Goal: Task Accomplishment & Management: Complete application form

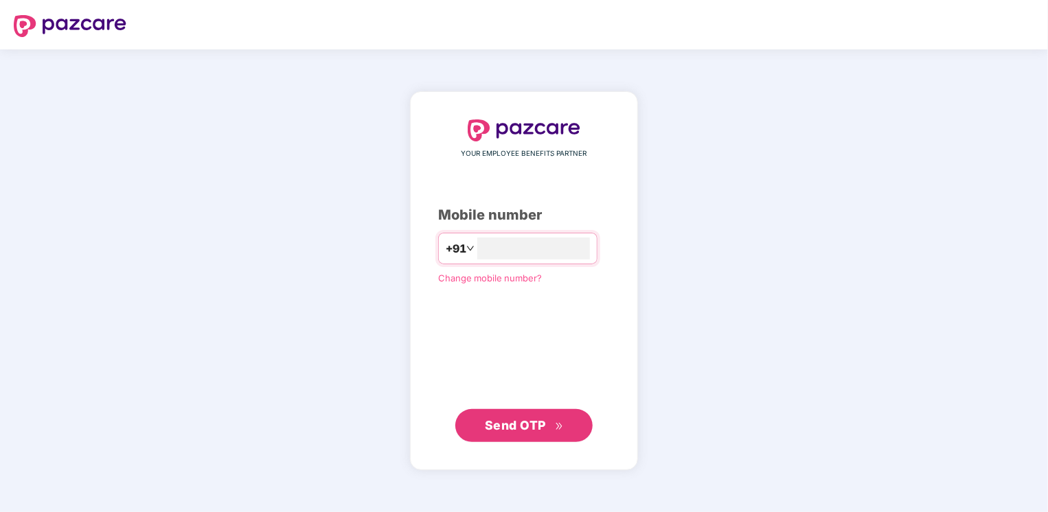
type input "**********"
click at [535, 426] on span "Send OTP" at bounding box center [515, 425] width 61 height 14
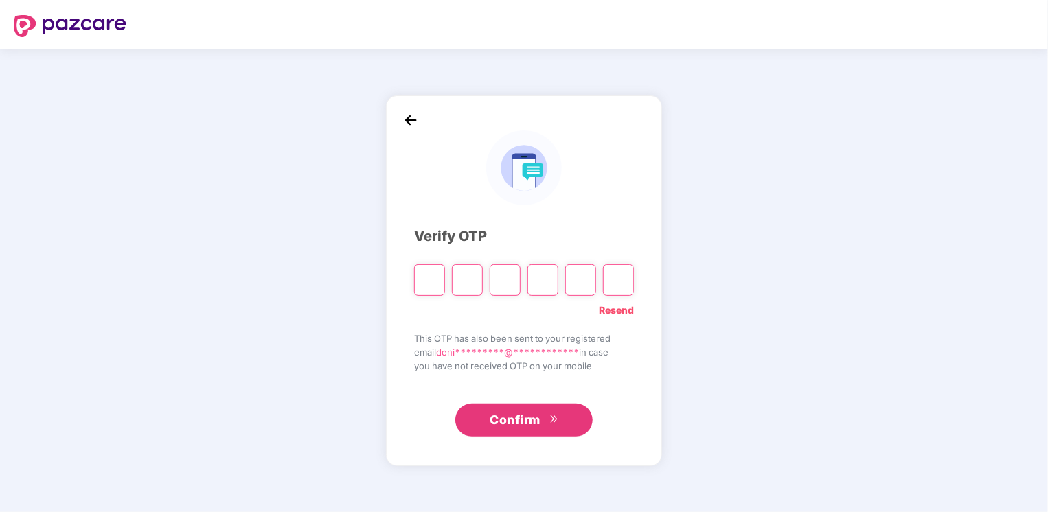
type input "*"
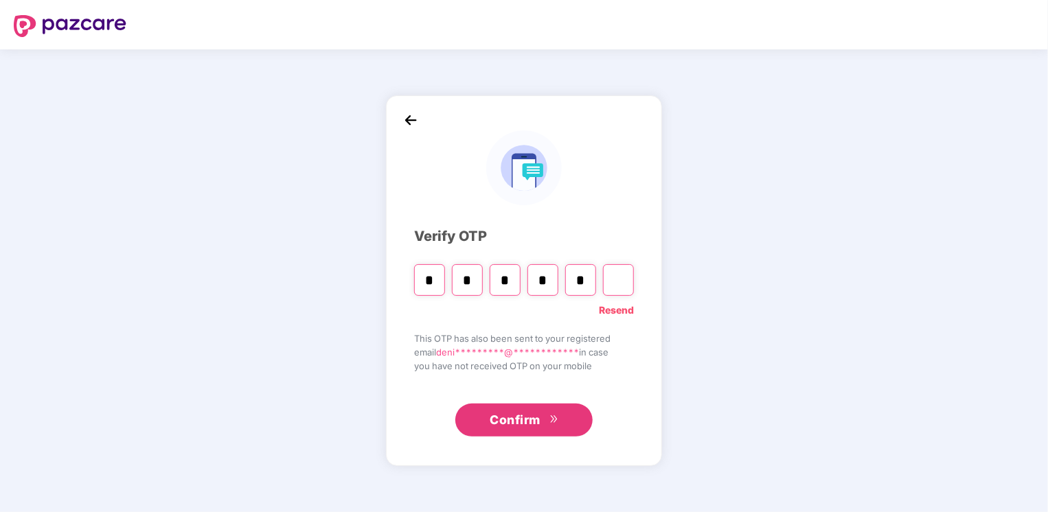
type input "*"
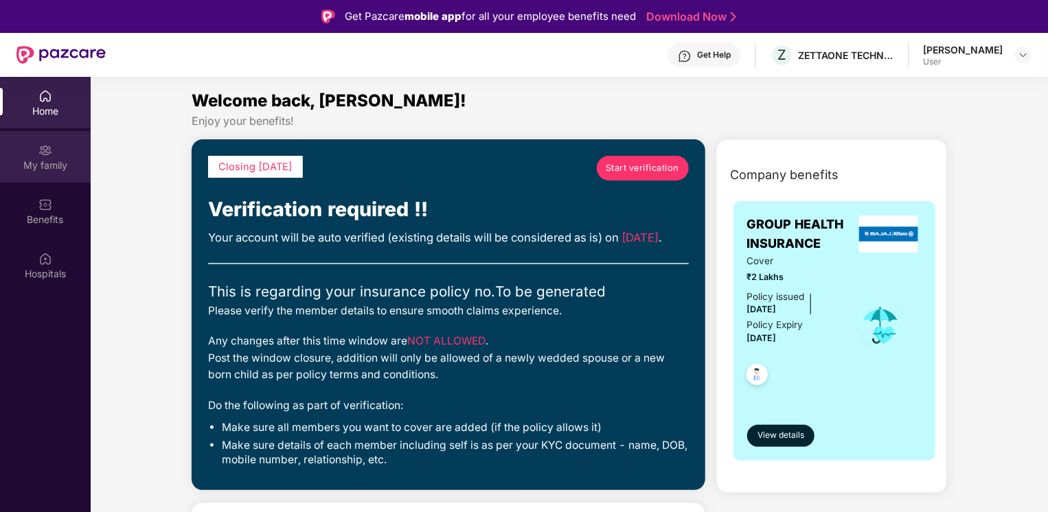
click at [38, 155] on div "My family" at bounding box center [45, 157] width 91 height 52
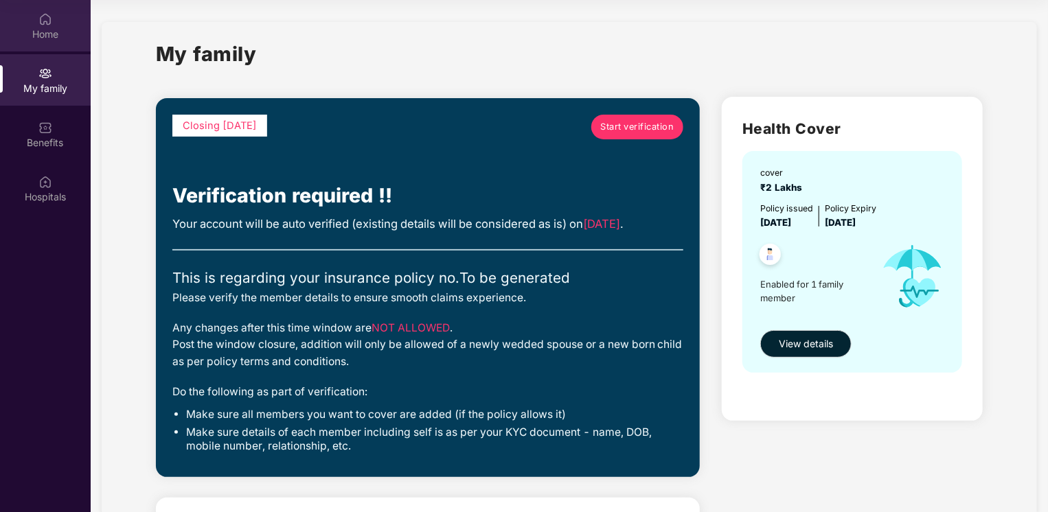
click at [32, 37] on div "Home" at bounding box center [45, 34] width 91 height 14
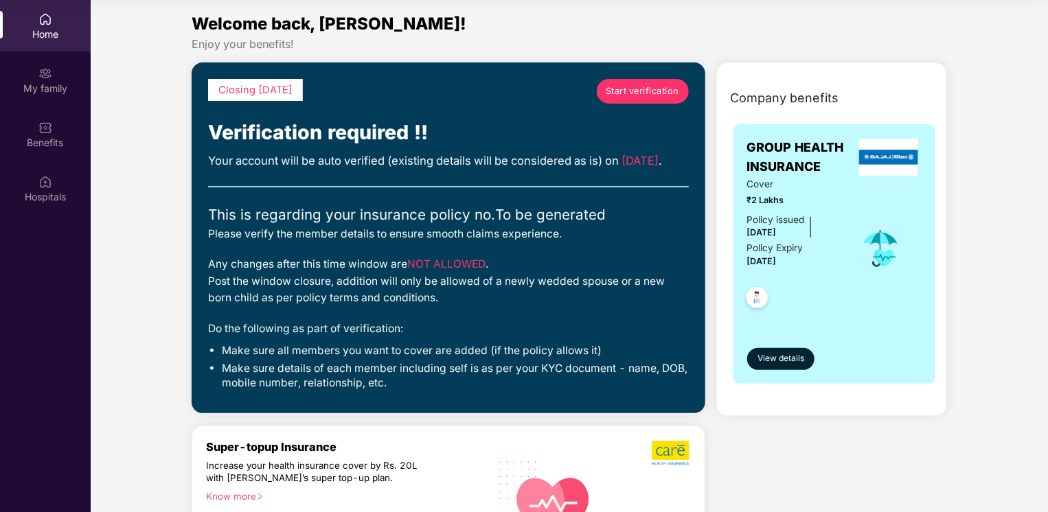
click at [637, 89] on span "Start verification" at bounding box center [642, 91] width 73 height 14
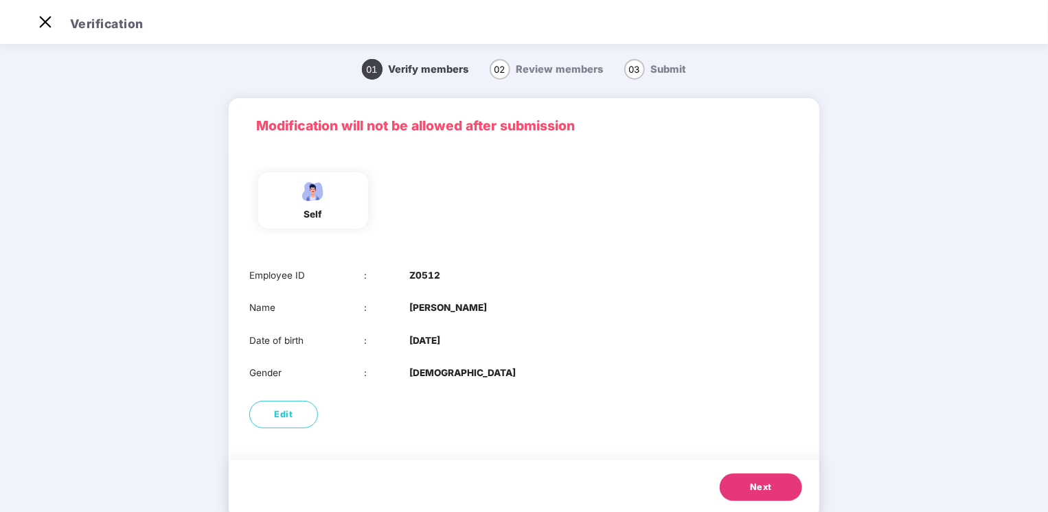
click at [338, 220] on div "self" at bounding box center [313, 200] width 110 height 56
click at [304, 413] on button "Edit" at bounding box center [283, 414] width 69 height 27
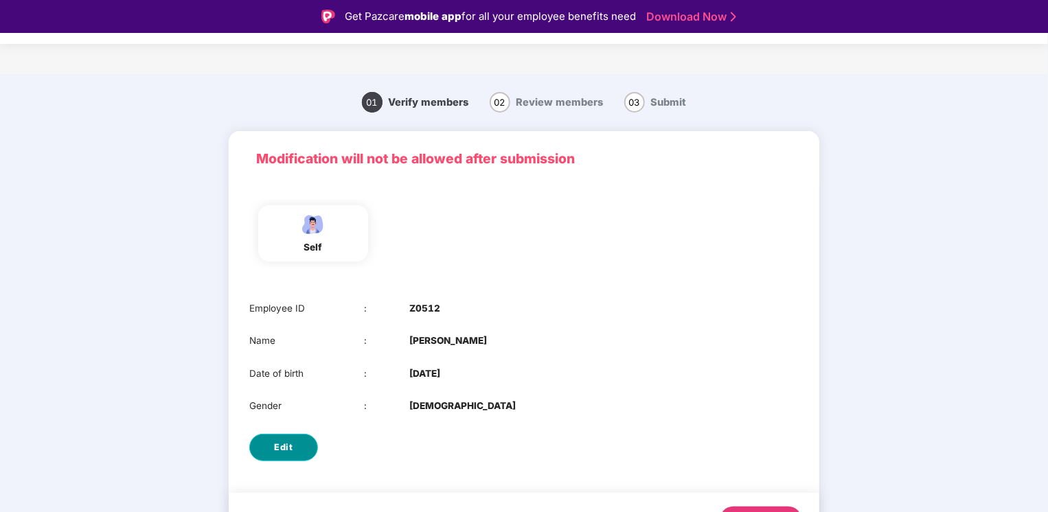
select select "****"
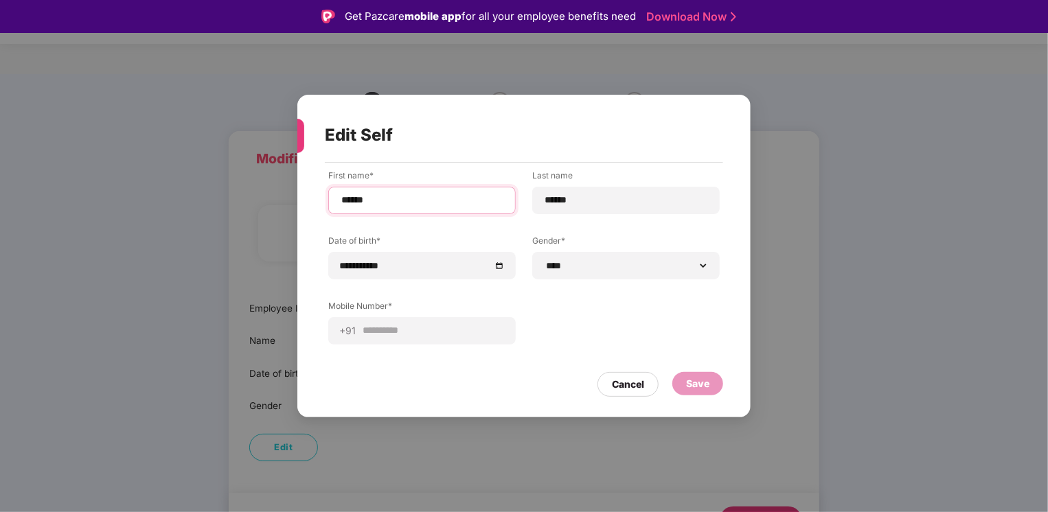
click at [459, 206] on input "******" at bounding box center [422, 200] width 164 height 14
type input "******"
click at [593, 201] on input "******" at bounding box center [626, 200] width 164 height 14
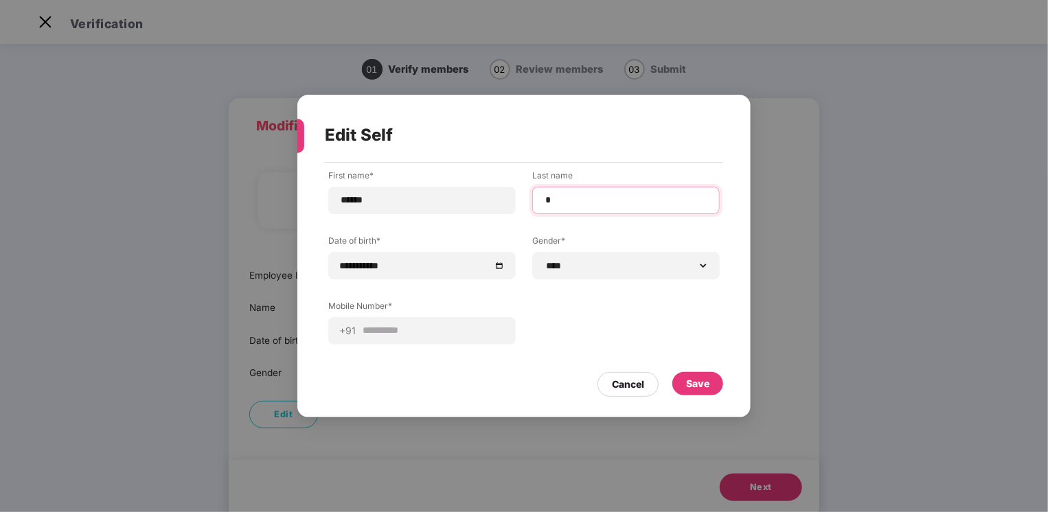
type input "*"
click at [696, 386] on div "Save" at bounding box center [697, 383] width 23 height 15
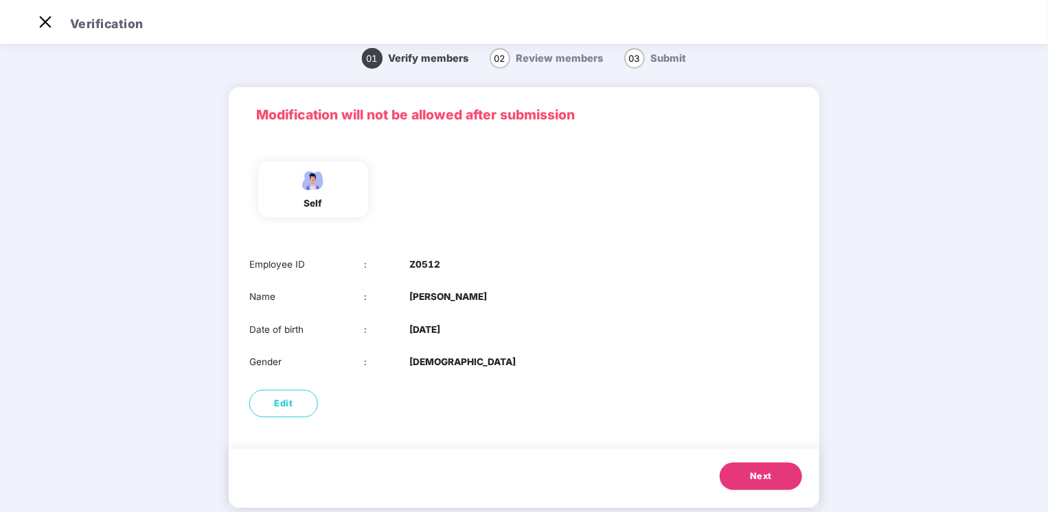
scroll to position [0, 0]
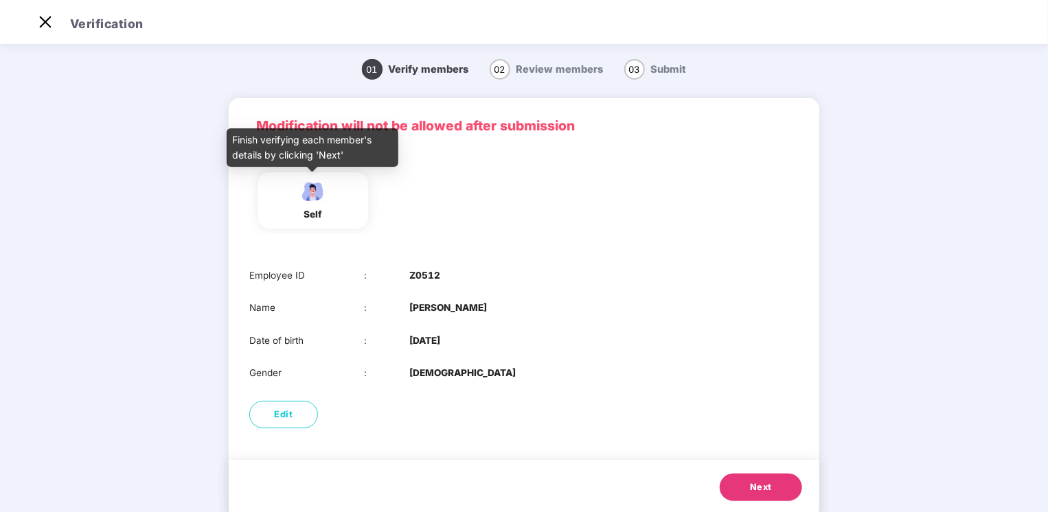
click at [312, 203] on img at bounding box center [313, 191] width 34 height 24
drag, startPoint x: 313, startPoint y: 202, endPoint x: 748, endPoint y: 229, distance: 436.3
click at [748, 229] on div "self" at bounding box center [524, 200] width 560 height 67
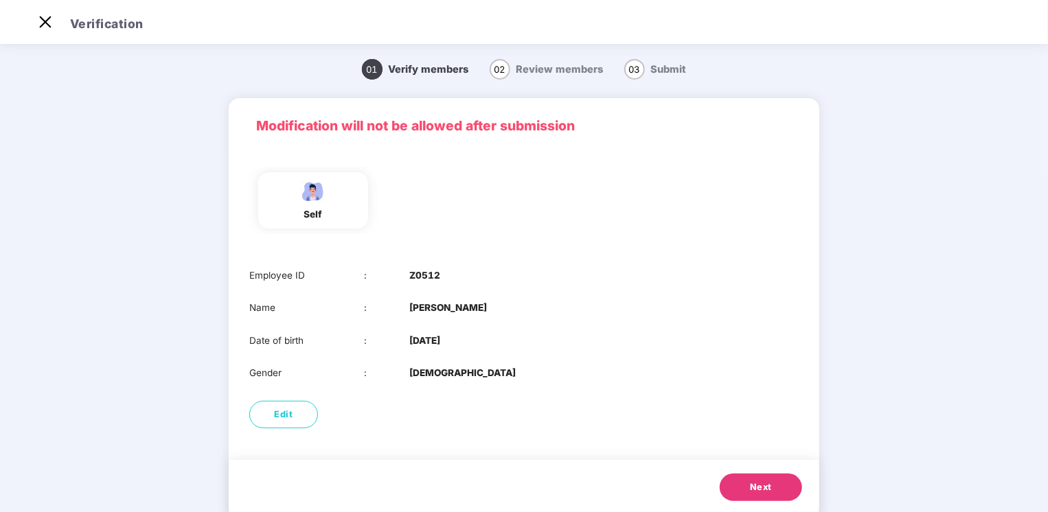
click at [754, 483] on span "Next" at bounding box center [761, 488] width 22 height 14
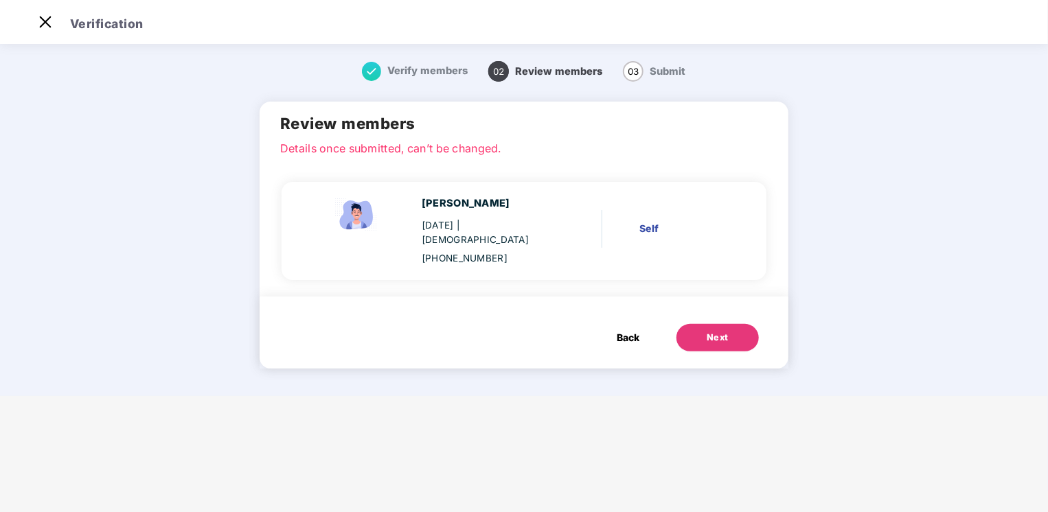
click at [640, 221] on div "Self" at bounding box center [682, 228] width 86 height 15
click at [549, 218] on div "[DATE] | [DEMOGRAPHIC_DATA]" at bounding box center [487, 233] width 130 height 30
click at [714, 331] on div "Next" at bounding box center [718, 338] width 22 height 14
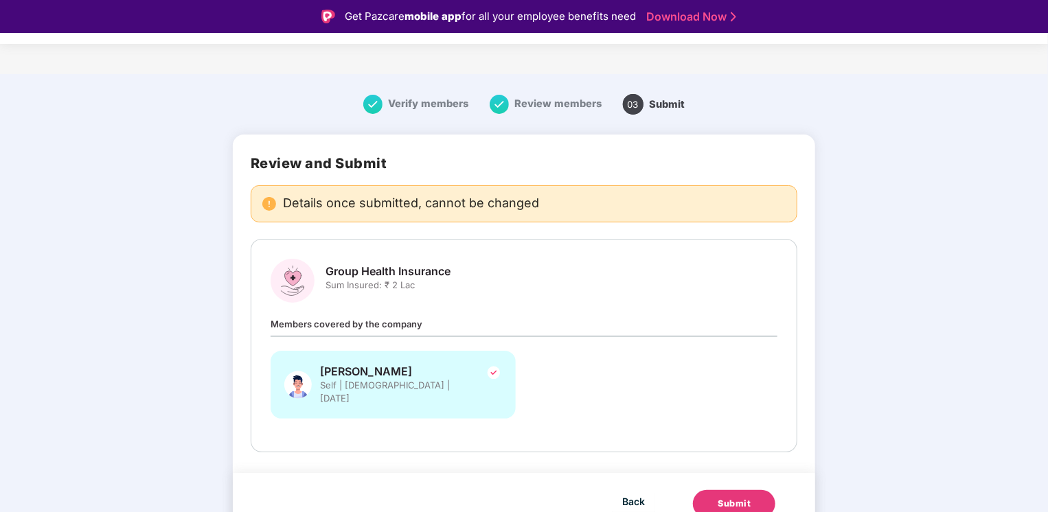
scroll to position [3, 0]
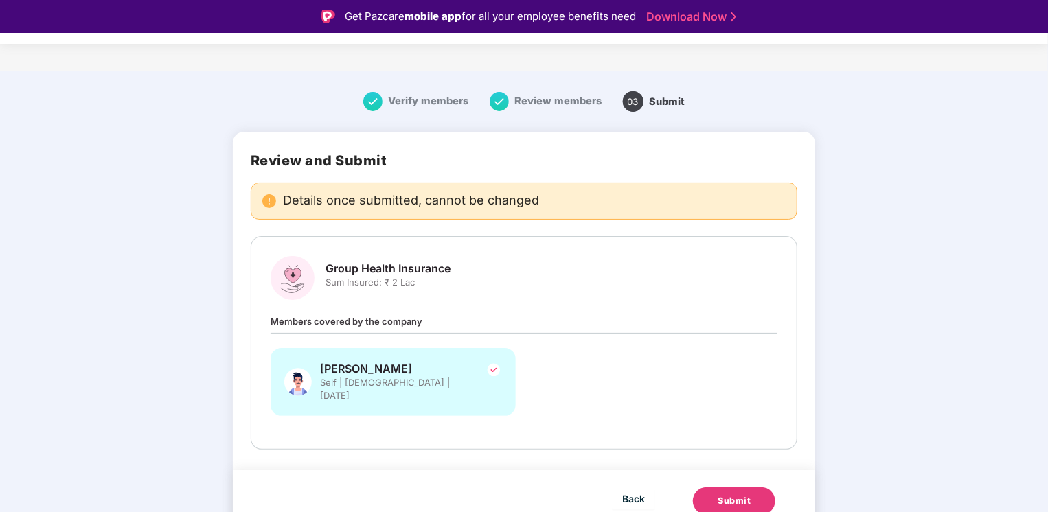
click at [511, 282] on div "Group Health Insurance Sum Insured: ₹ 2 Lac" at bounding box center [524, 278] width 507 height 44
click at [326, 277] on div "Group Health Insurance Sum Insured: ₹ 2 Lac" at bounding box center [524, 278] width 507 height 44
click at [326, 316] on span "Members covered by the company" at bounding box center [347, 321] width 152 height 11
click at [326, 317] on span "Members covered by the company" at bounding box center [347, 321] width 152 height 11
click at [426, 319] on div "Members covered by the company [PERSON_NAME] Self | [DEMOGRAPHIC_DATA] | [DATE]" at bounding box center [524, 372] width 507 height 116
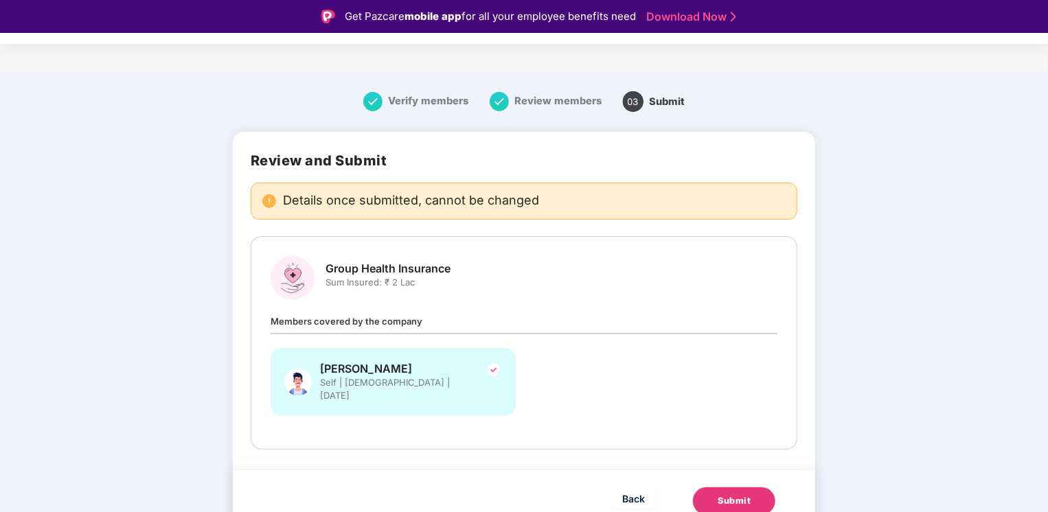
click at [479, 319] on div "Members covered by the company [PERSON_NAME] Self | [DEMOGRAPHIC_DATA] | [DATE]" at bounding box center [524, 372] width 507 height 116
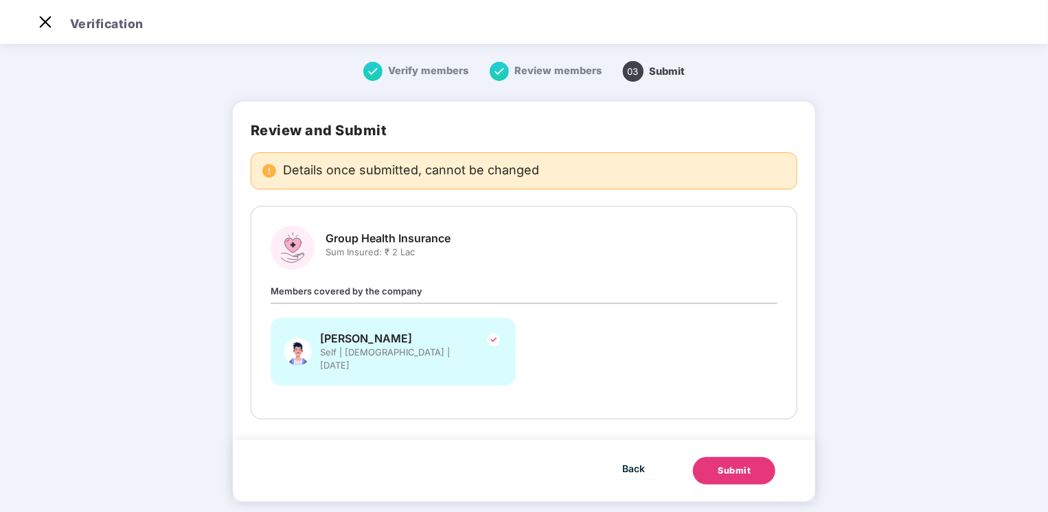
scroll to position [0, 0]
click at [420, 251] on span "Sum Insured: ₹ 2 Lac" at bounding box center [388, 252] width 125 height 13
drag, startPoint x: 360, startPoint y: 247, endPoint x: 288, endPoint y: 242, distance: 71.6
click at [288, 242] on img at bounding box center [293, 248] width 44 height 44
click at [324, 348] on span "Self | [DEMOGRAPHIC_DATA] | [DATE]" at bounding box center [395, 359] width 151 height 26
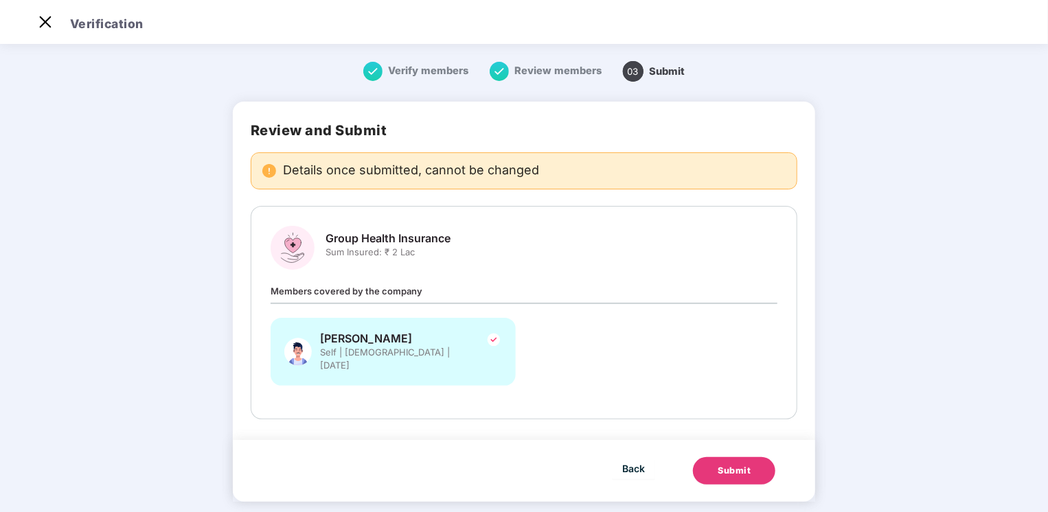
drag, startPoint x: 324, startPoint y: 348, endPoint x: 453, endPoint y: 342, distance: 129.9
click at [453, 342] on div "[PERSON_NAME] Self | [DEMOGRAPHIC_DATA] | [DATE]" at bounding box center [393, 352] width 245 height 68
click at [489, 342] on img at bounding box center [494, 340] width 16 height 16
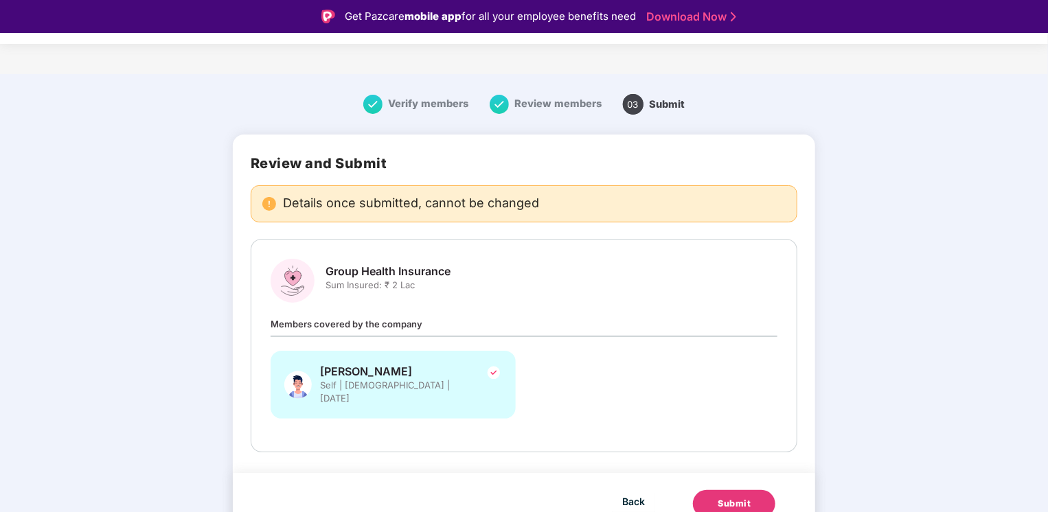
scroll to position [3, 0]
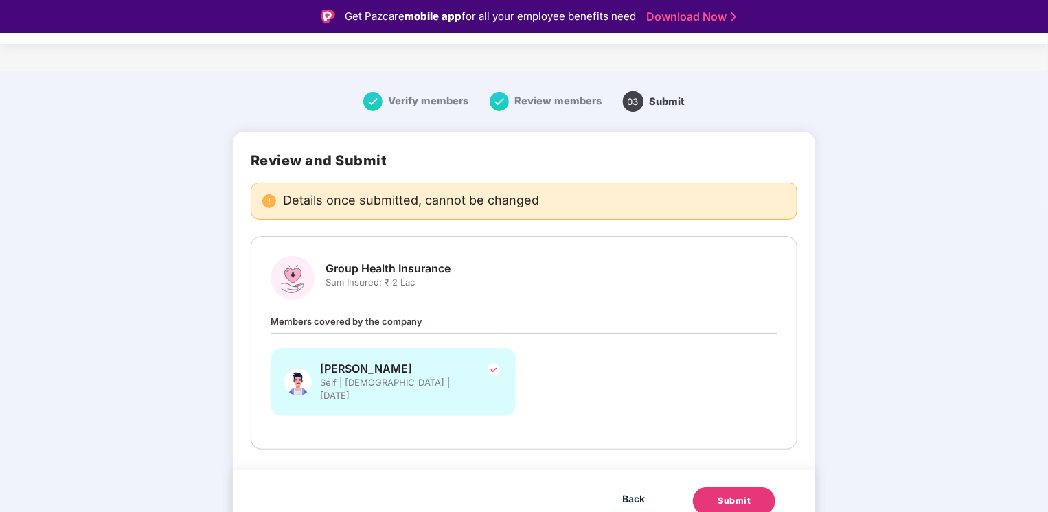
click at [725, 495] on div "Submit" at bounding box center [734, 502] width 33 height 14
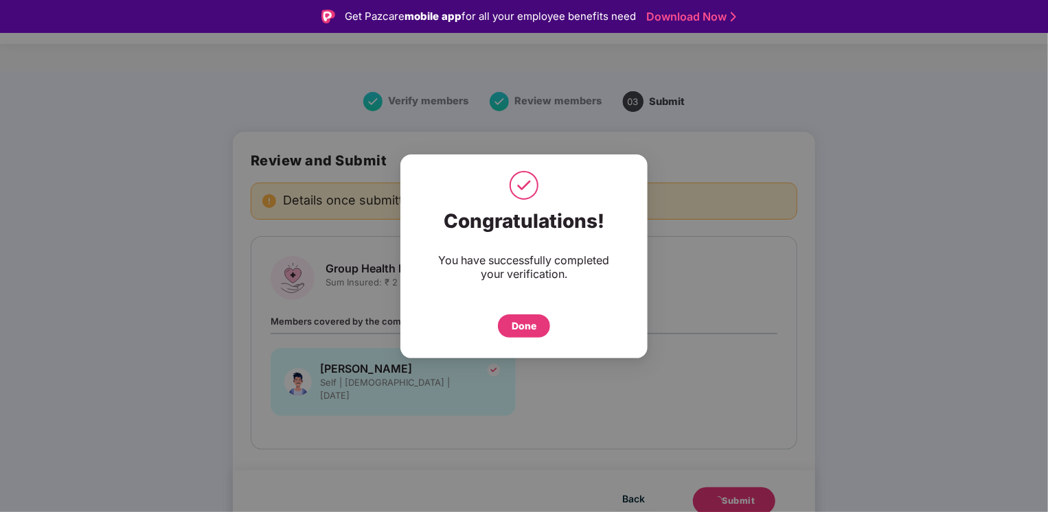
drag, startPoint x: 525, startPoint y: 326, endPoint x: 606, endPoint y: 235, distance: 122.1
click at [524, 326] on div "Done" at bounding box center [524, 326] width 25 height 15
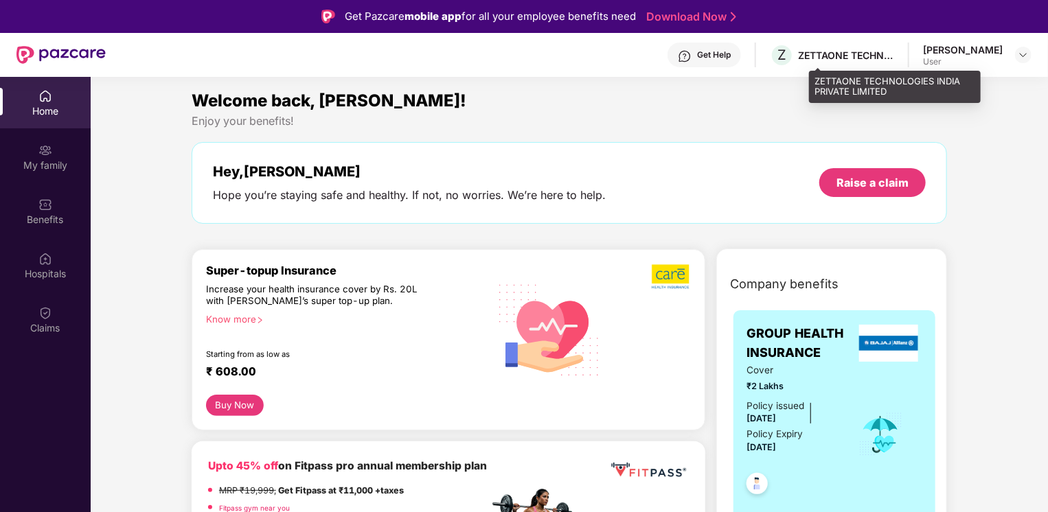
click at [905, 41] on div "Get Help Z ZETTAONE TECHNOLOGIES INDIA PRIVATE LIMITED [PERSON_NAME] T User" at bounding box center [569, 55] width 926 height 44
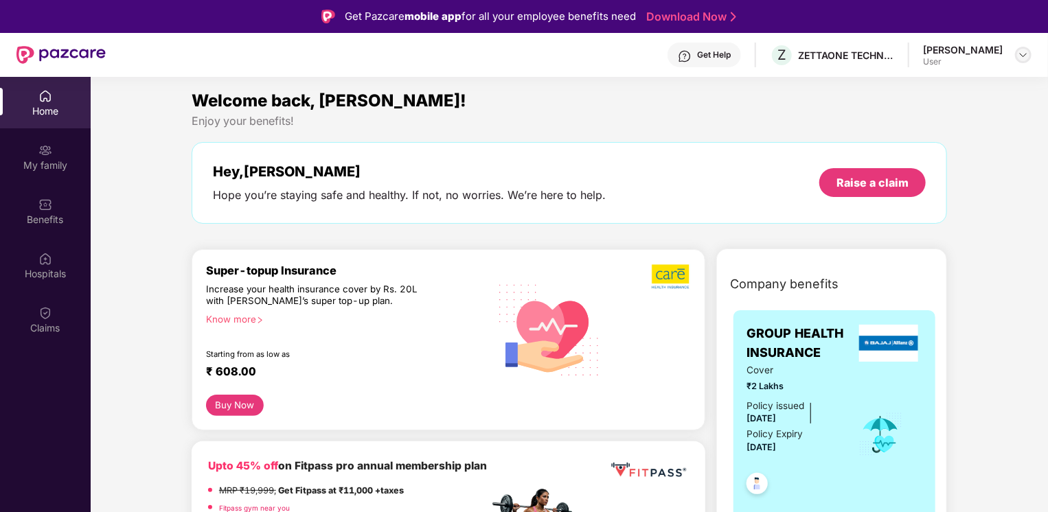
click at [1023, 54] on img at bounding box center [1023, 54] width 11 height 11
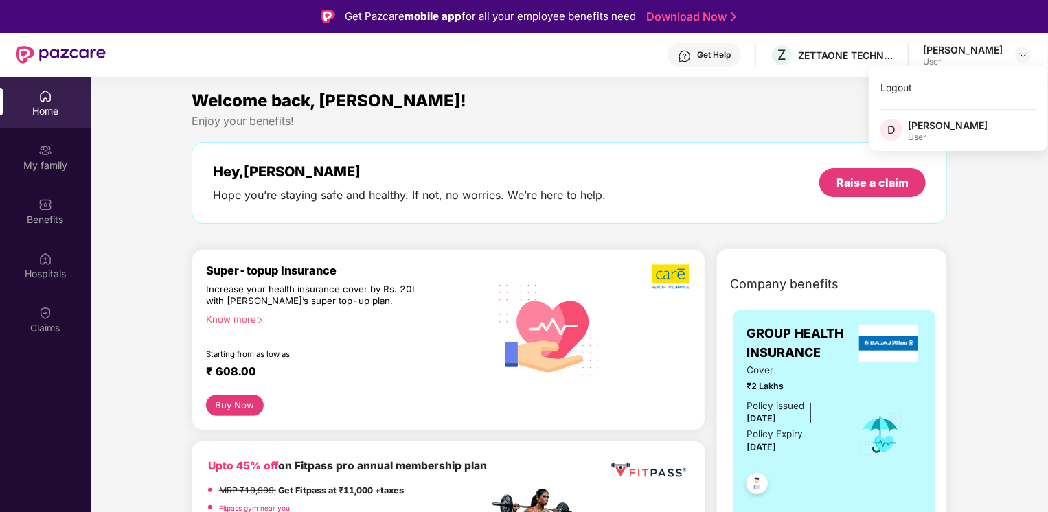
click at [931, 132] on div "User" at bounding box center [948, 137] width 80 height 11
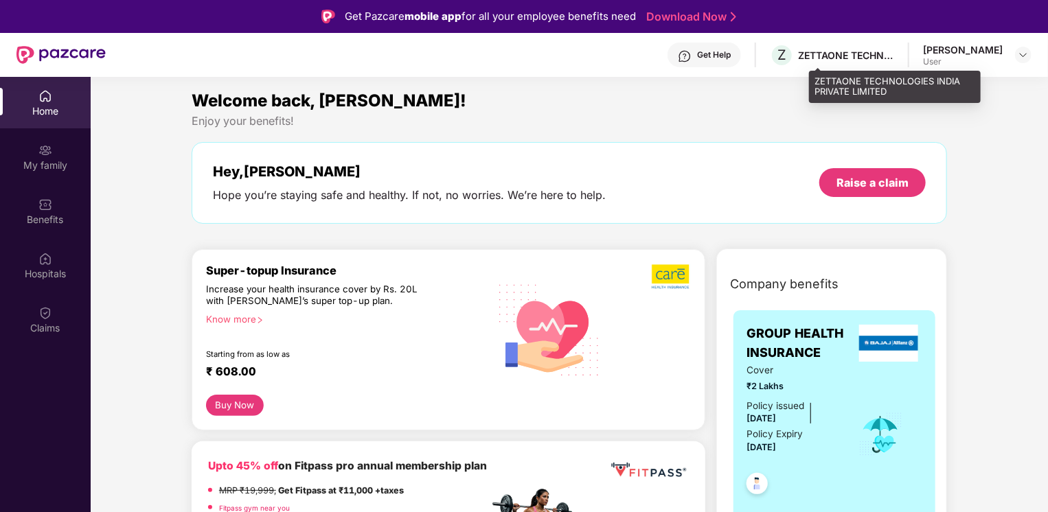
click at [894, 54] on div "ZETTAONE TECHNOLOGIES INDIA PRIVATE LIMITED" at bounding box center [846, 55] width 96 height 13
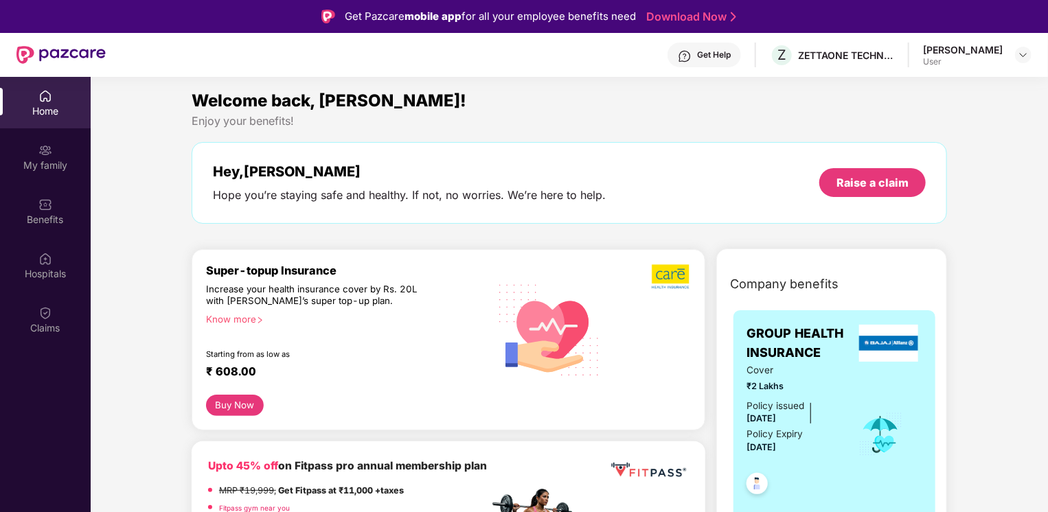
click at [22, 66] on div at bounding box center [60, 55] width 89 height 44
click at [3, 100] on div "Home" at bounding box center [45, 103] width 91 height 52
click at [29, 133] on div "My family" at bounding box center [45, 157] width 91 height 52
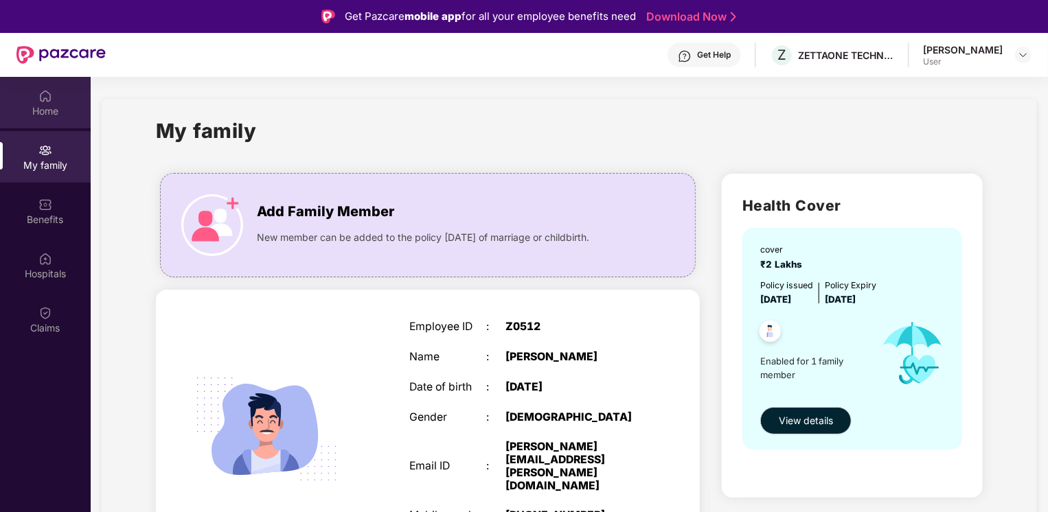
click at [37, 103] on div "Home" at bounding box center [45, 103] width 91 height 52
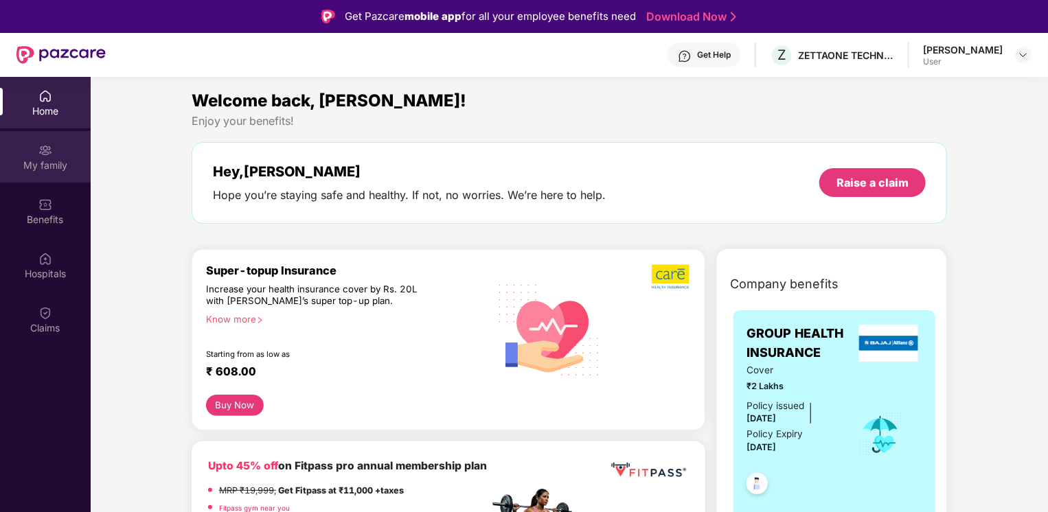
click at [52, 163] on div "My family" at bounding box center [45, 166] width 91 height 14
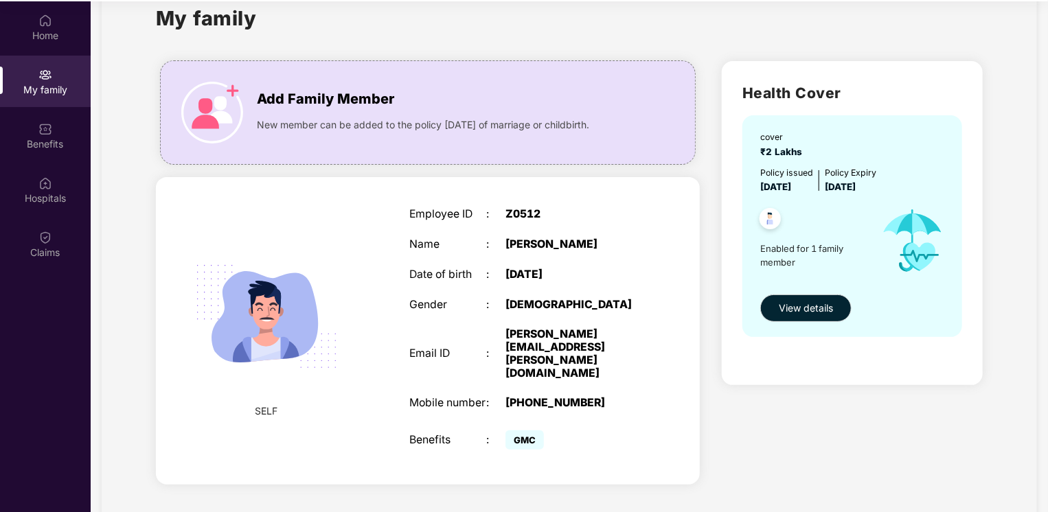
scroll to position [77, 0]
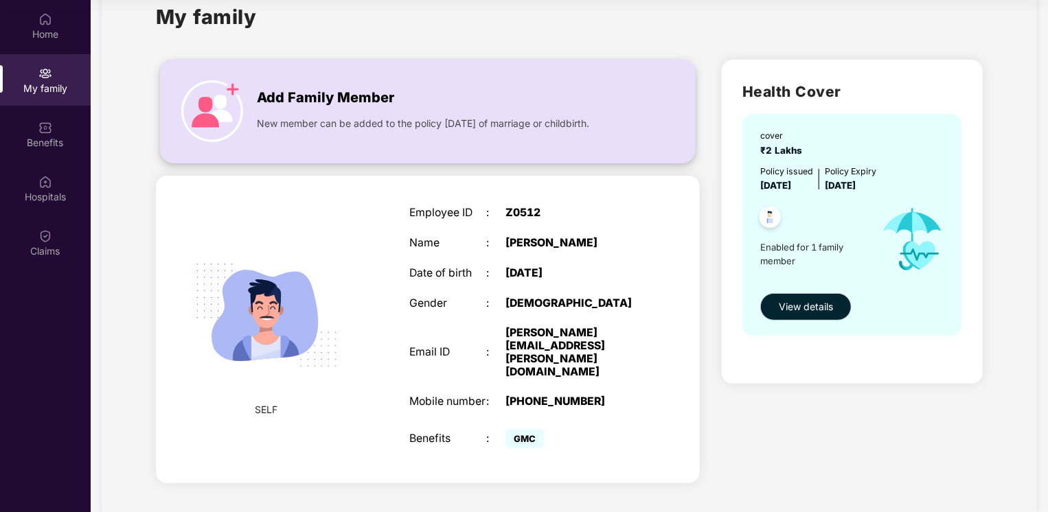
click at [254, 98] on div "Add Family Member New member can be added to the policy within 30 days of marri…" at bounding box center [428, 111] width 534 height 76
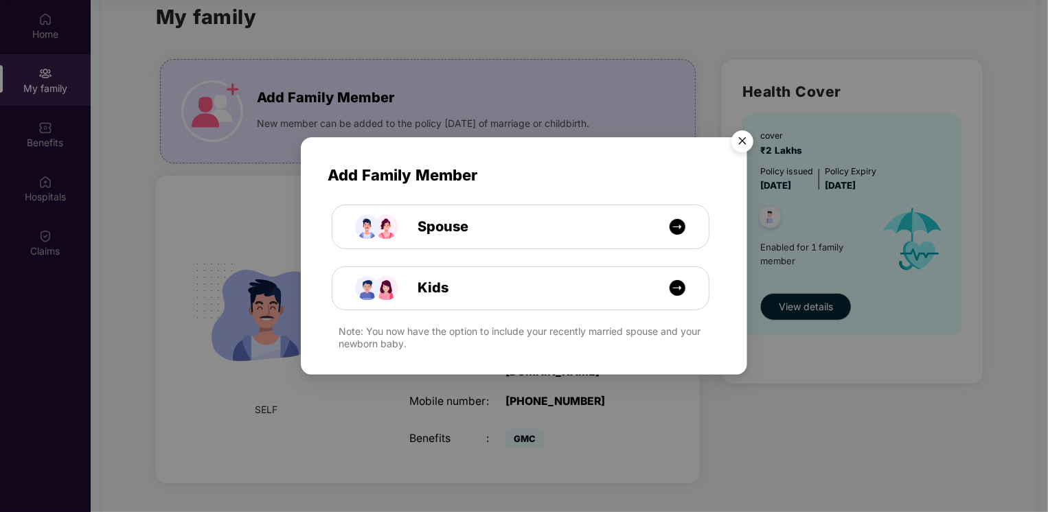
click at [748, 139] on img "Close" at bounding box center [742, 143] width 38 height 38
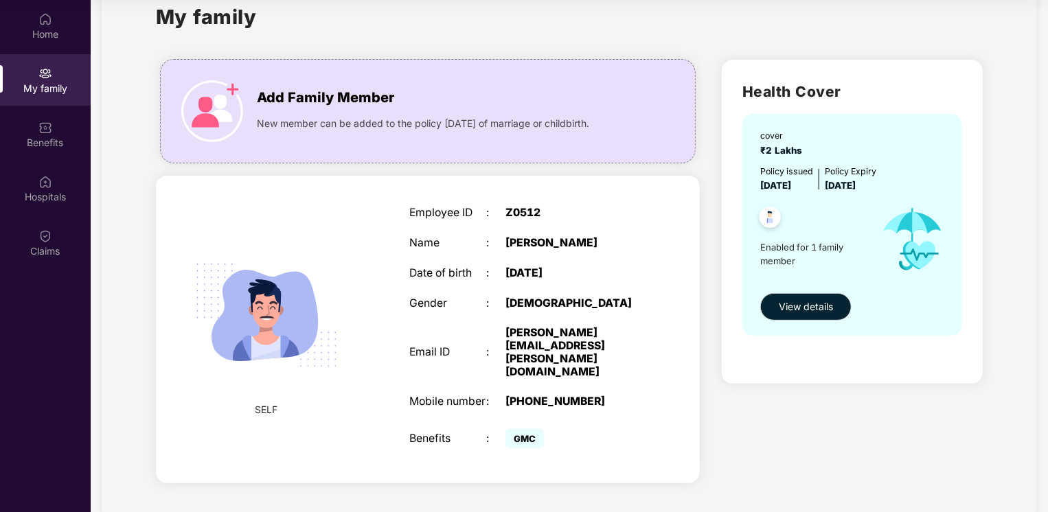
scroll to position [0, 0]
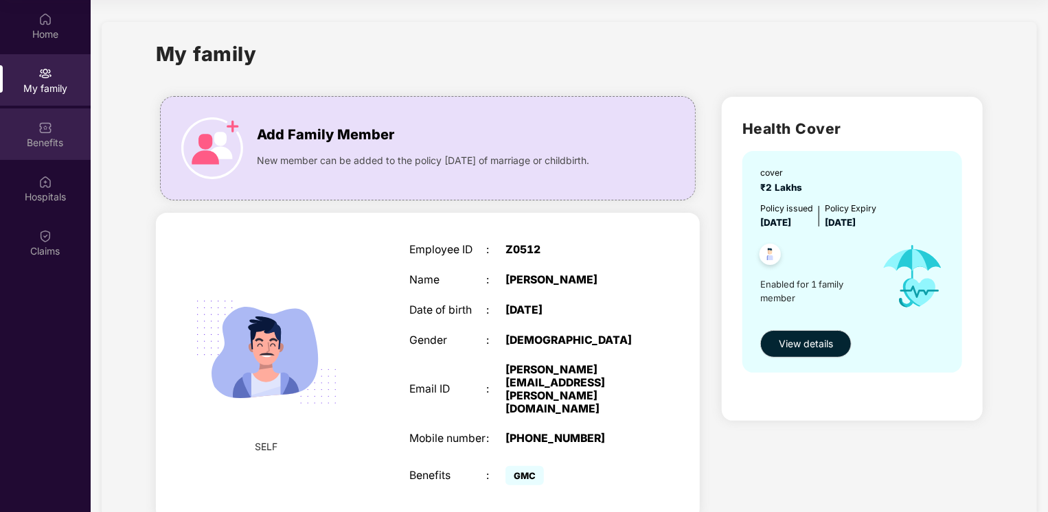
click at [46, 130] on img at bounding box center [45, 128] width 14 height 14
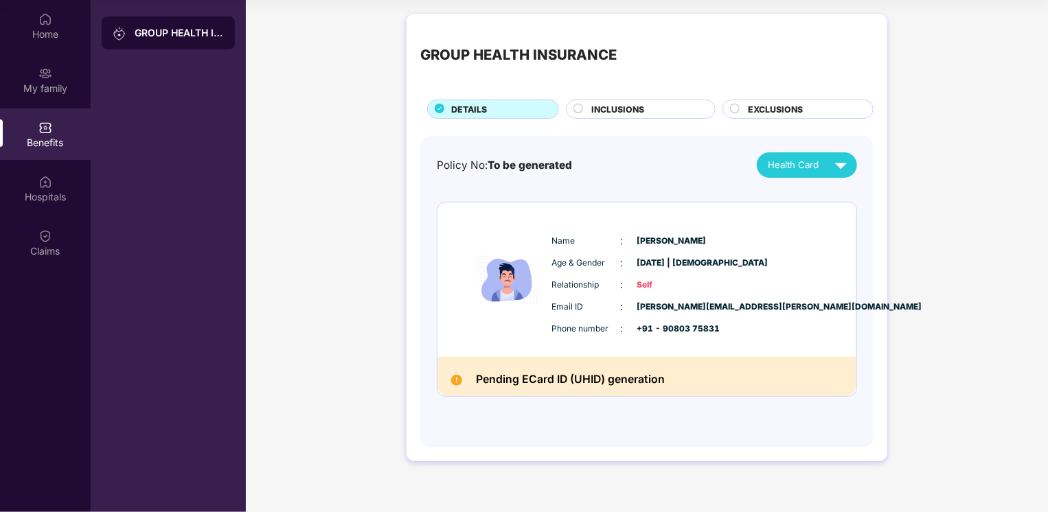
click at [845, 165] on img at bounding box center [841, 165] width 24 height 24
click at [843, 194] on img at bounding box center [848, 197] width 10 height 10
click at [47, 201] on div "Hospitals" at bounding box center [45, 197] width 91 height 14
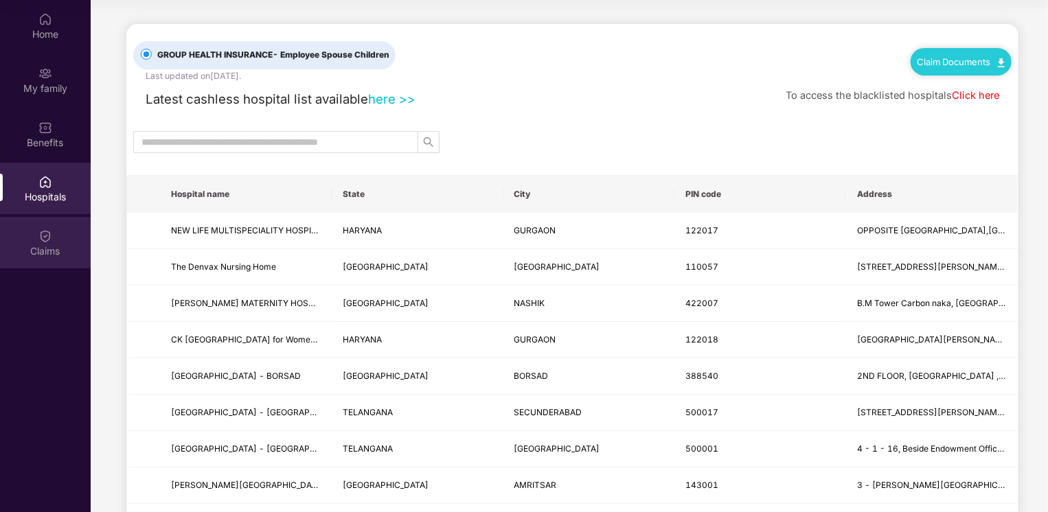
click at [46, 220] on div "Claims" at bounding box center [45, 243] width 91 height 52
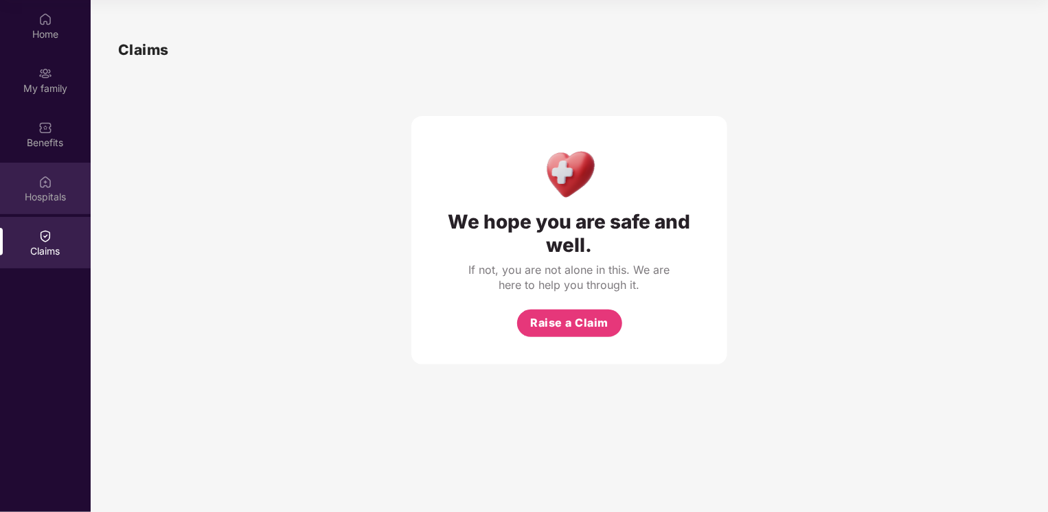
click at [47, 202] on div "Hospitals" at bounding box center [45, 197] width 91 height 14
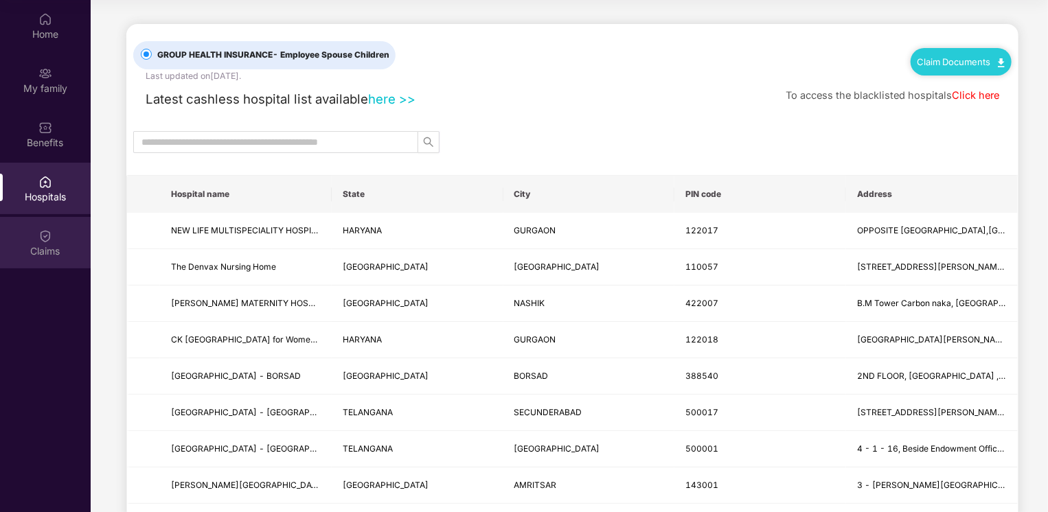
click at [58, 238] on div "Claims" at bounding box center [45, 243] width 91 height 52
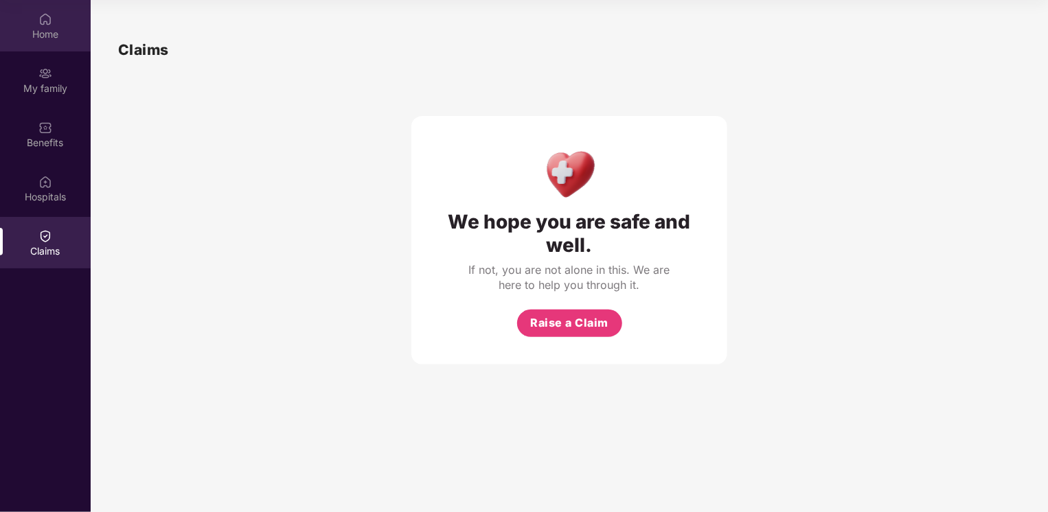
click at [37, 48] on div "Home" at bounding box center [45, 26] width 91 height 52
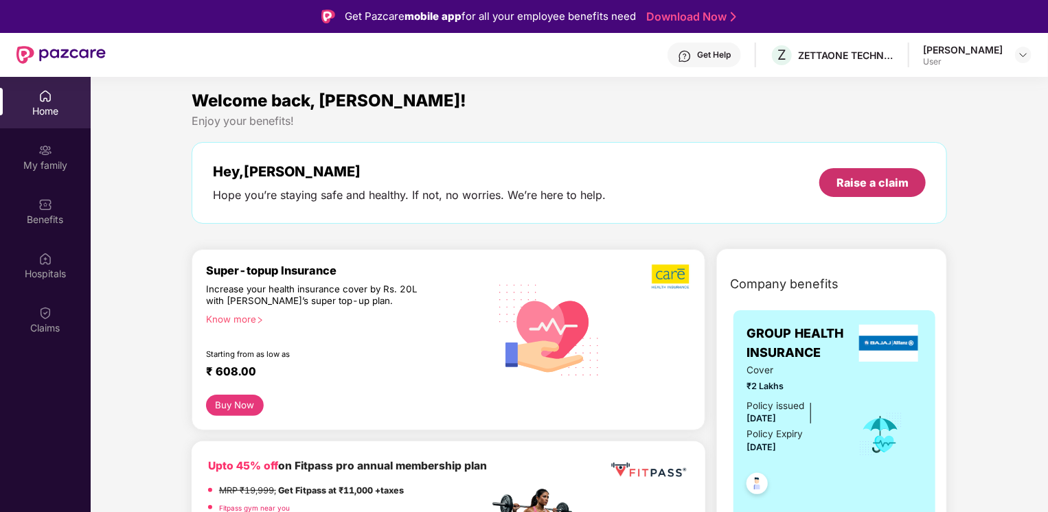
click at [881, 184] on div "Raise a claim" at bounding box center [873, 182] width 72 height 15
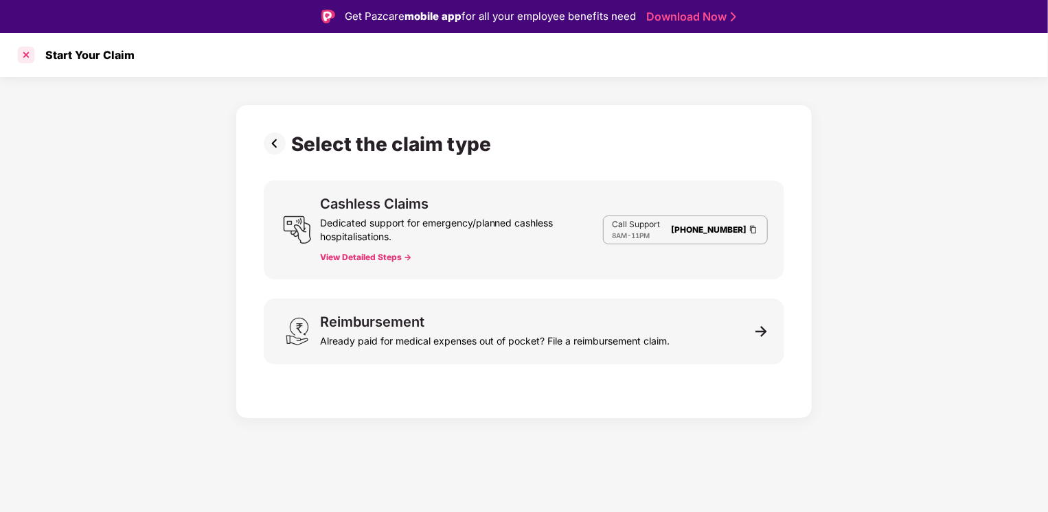
click at [21, 53] on div at bounding box center [26, 55] width 22 height 22
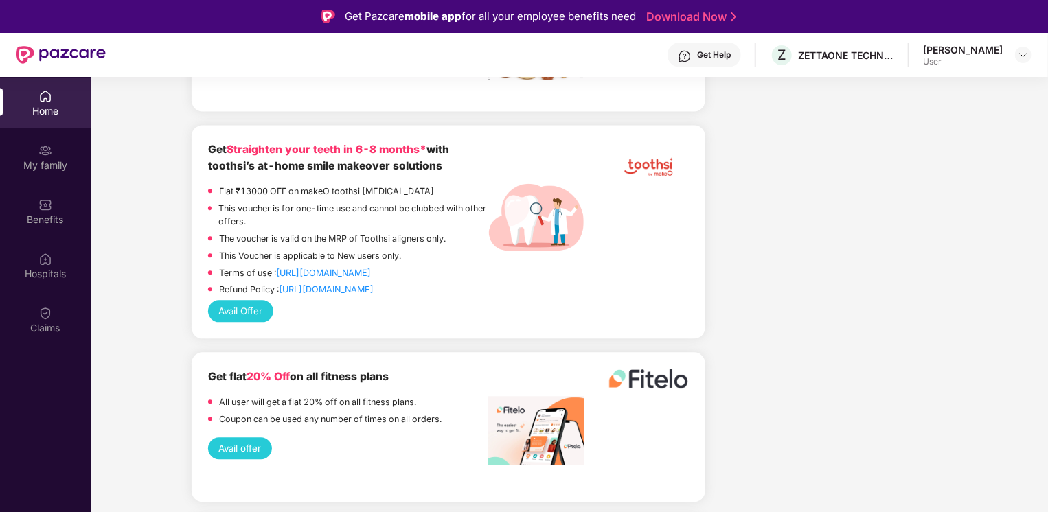
scroll to position [1511, 0]
